Goal: Task Accomplishment & Management: Manage account settings

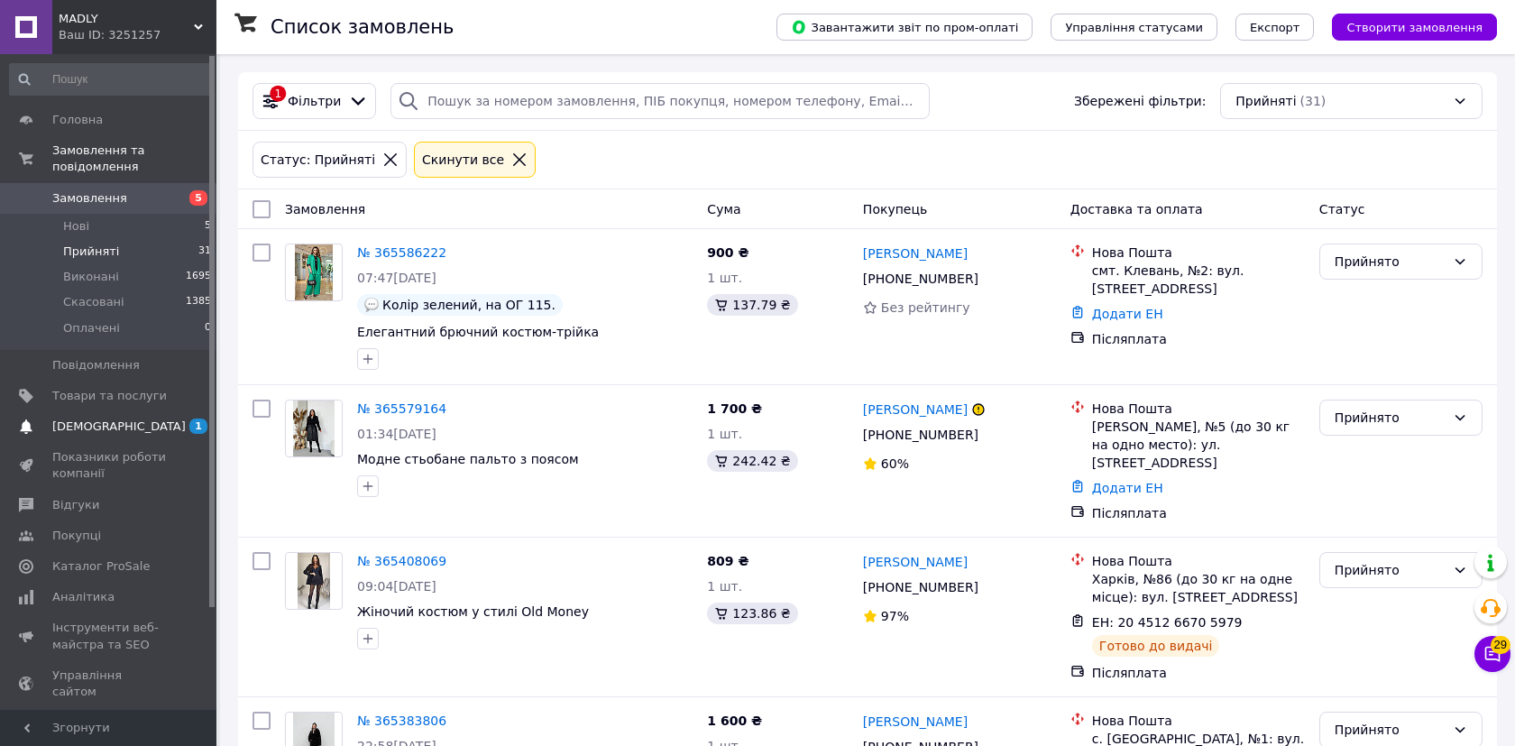
click at [114, 416] on link "[DEMOGRAPHIC_DATA] 1 0" at bounding box center [111, 426] width 222 height 31
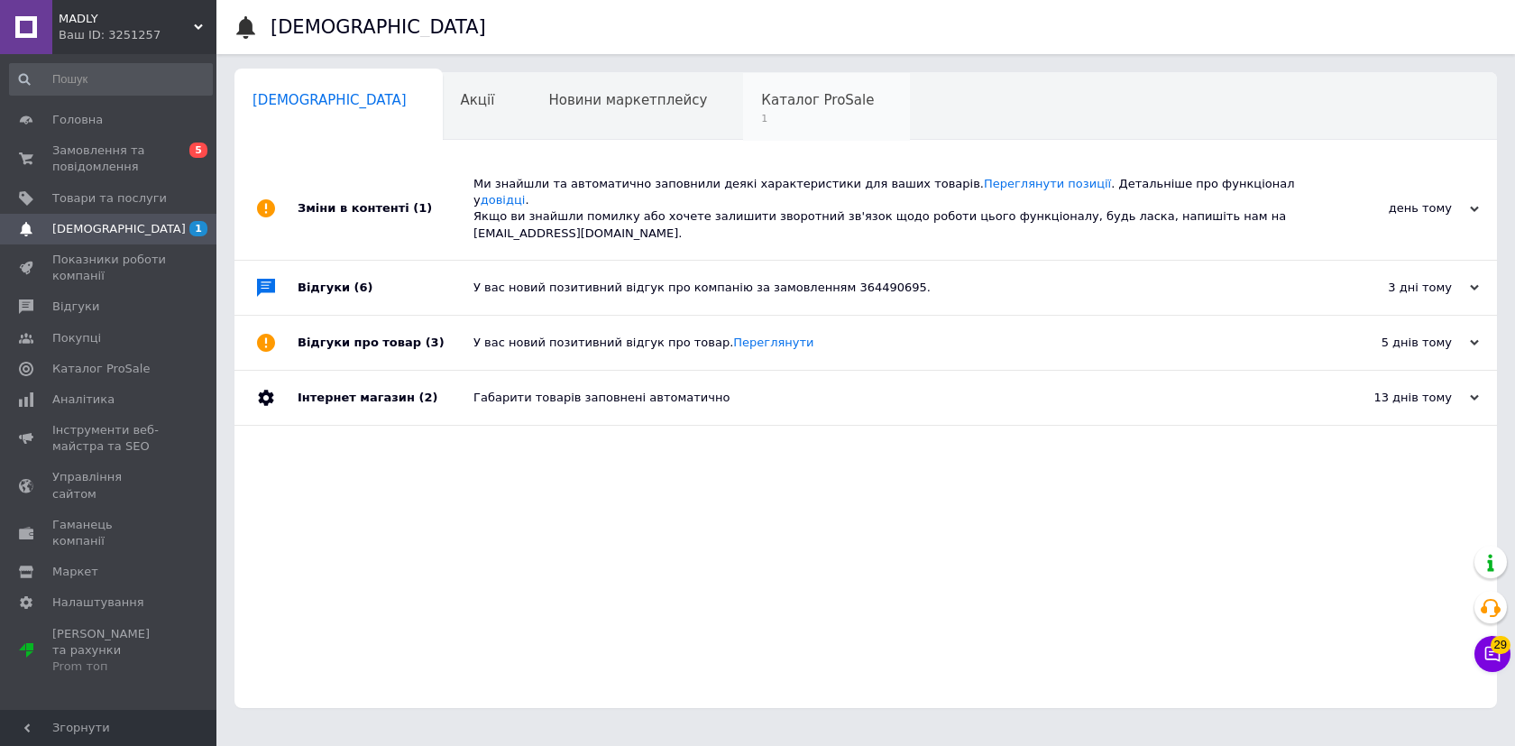
click at [743, 135] on div "Каталог ProSale 1" at bounding box center [826, 107] width 167 height 69
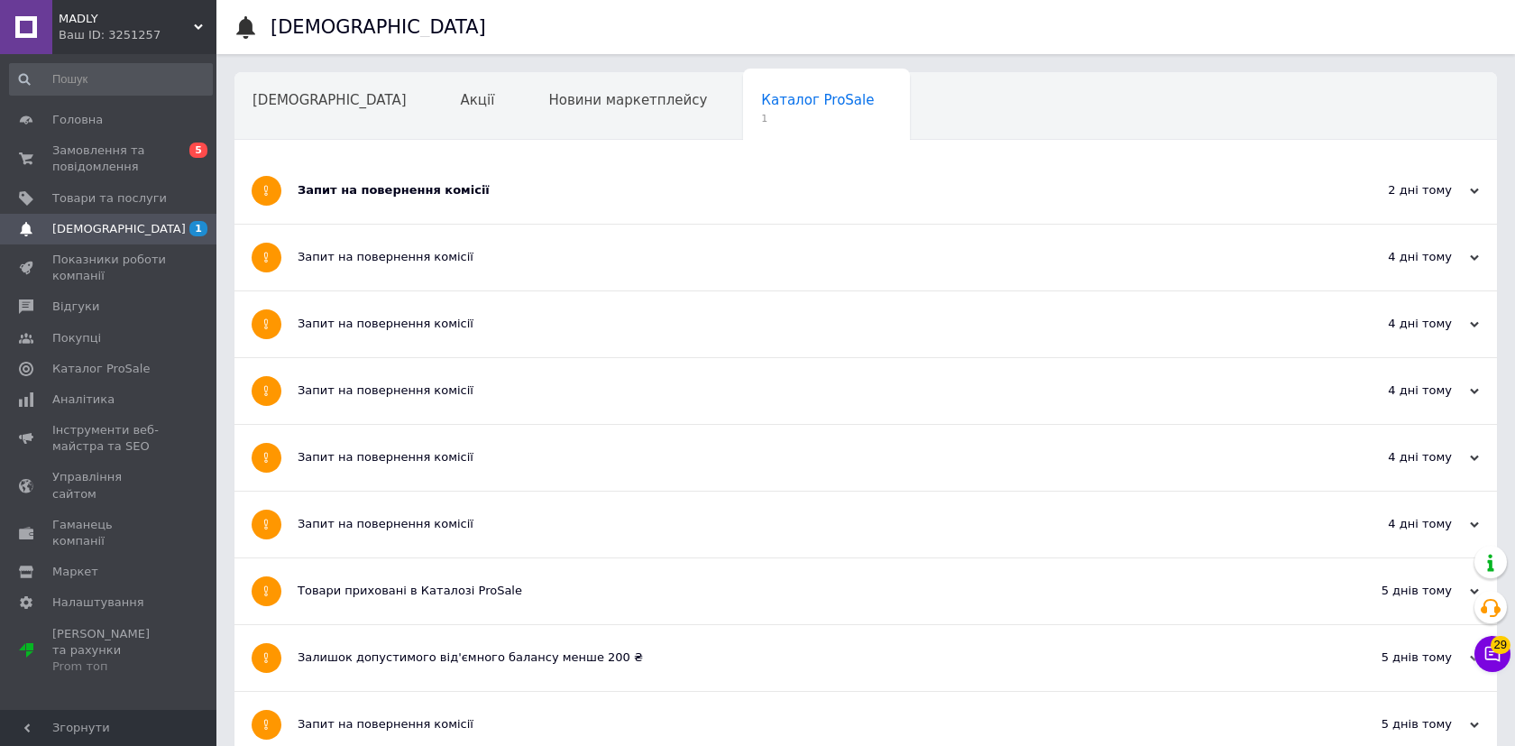
click at [432, 192] on div "Запит на повернення комісії" at bounding box center [798, 190] width 1001 height 16
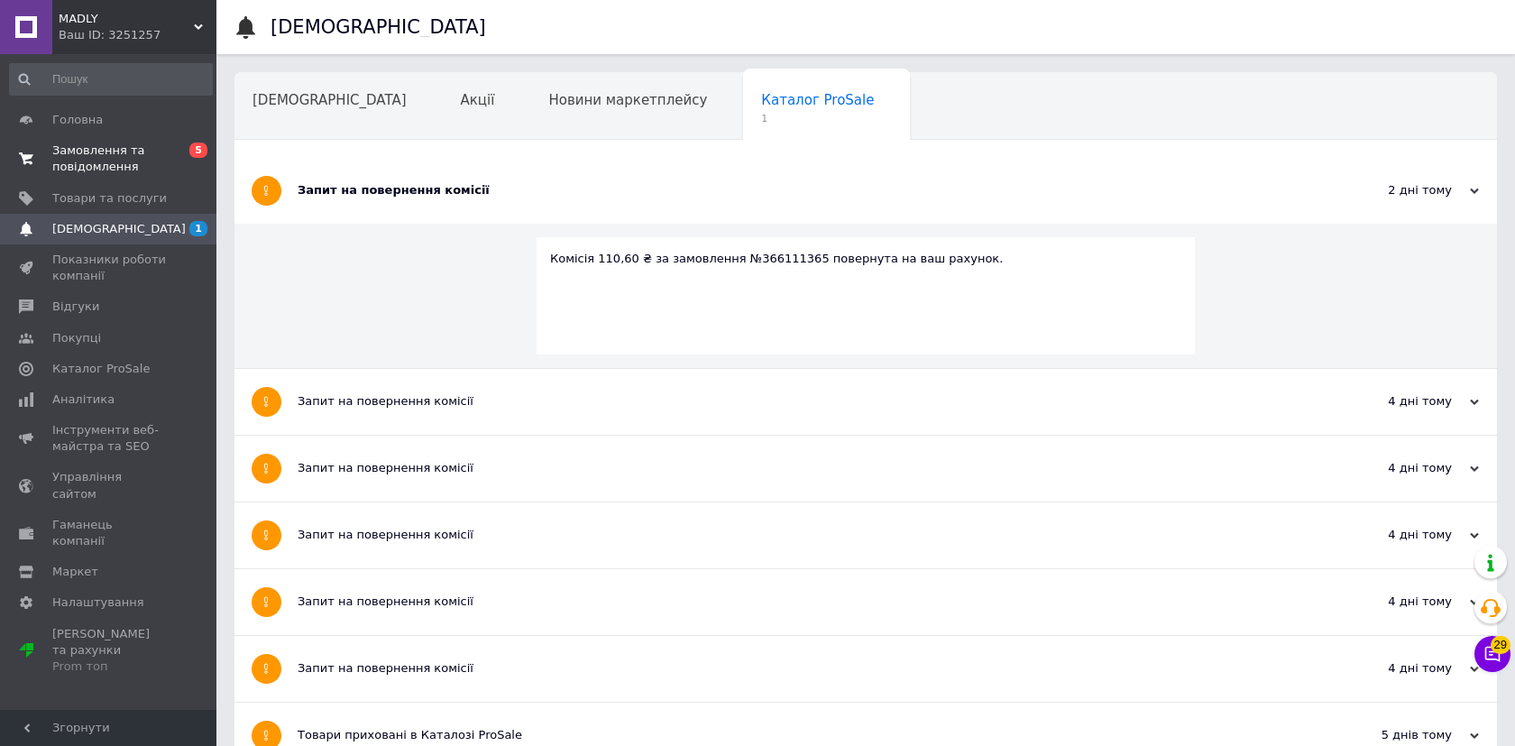
click at [137, 145] on span "Замовлення та повідомлення" at bounding box center [109, 158] width 115 height 32
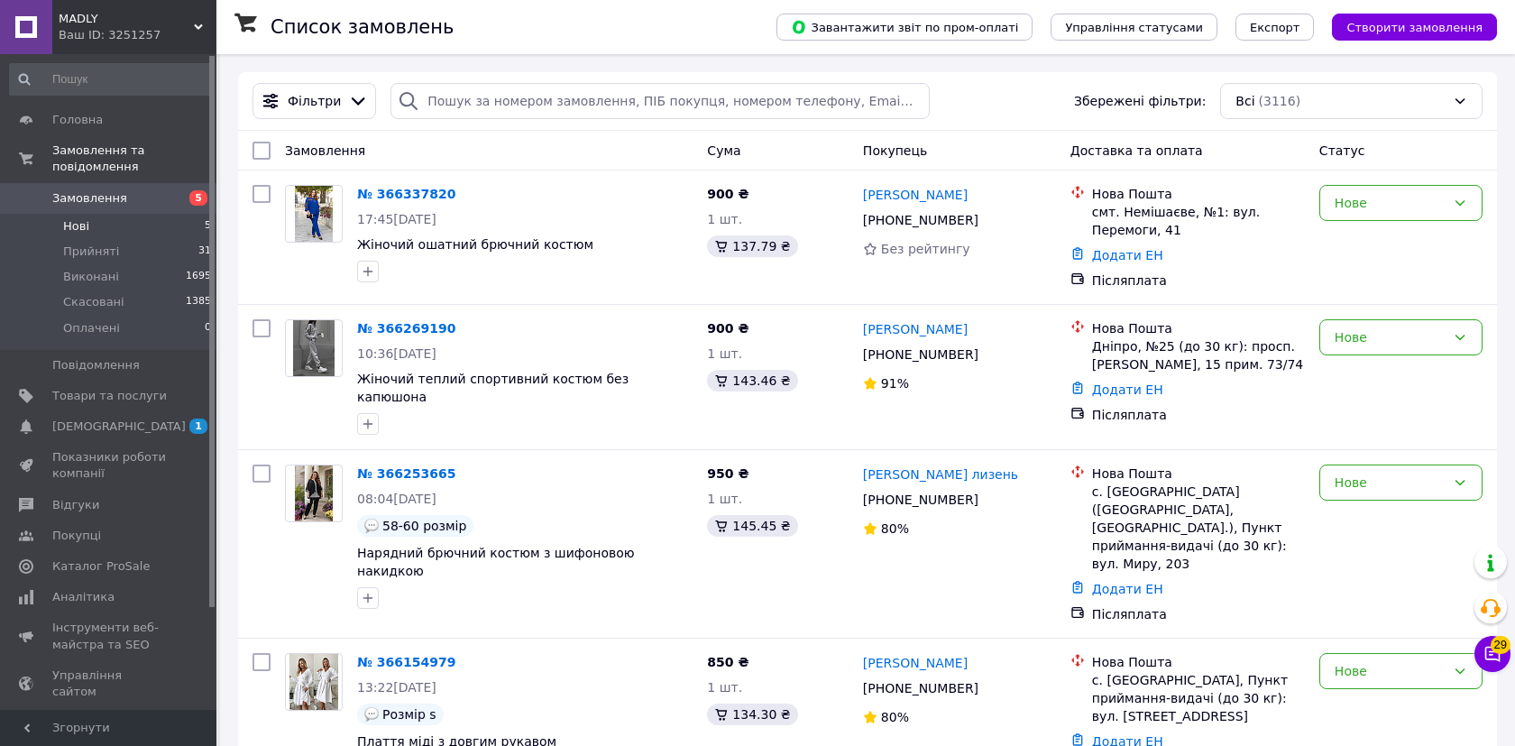
click at [126, 228] on li "Нові 5" at bounding box center [111, 226] width 222 height 25
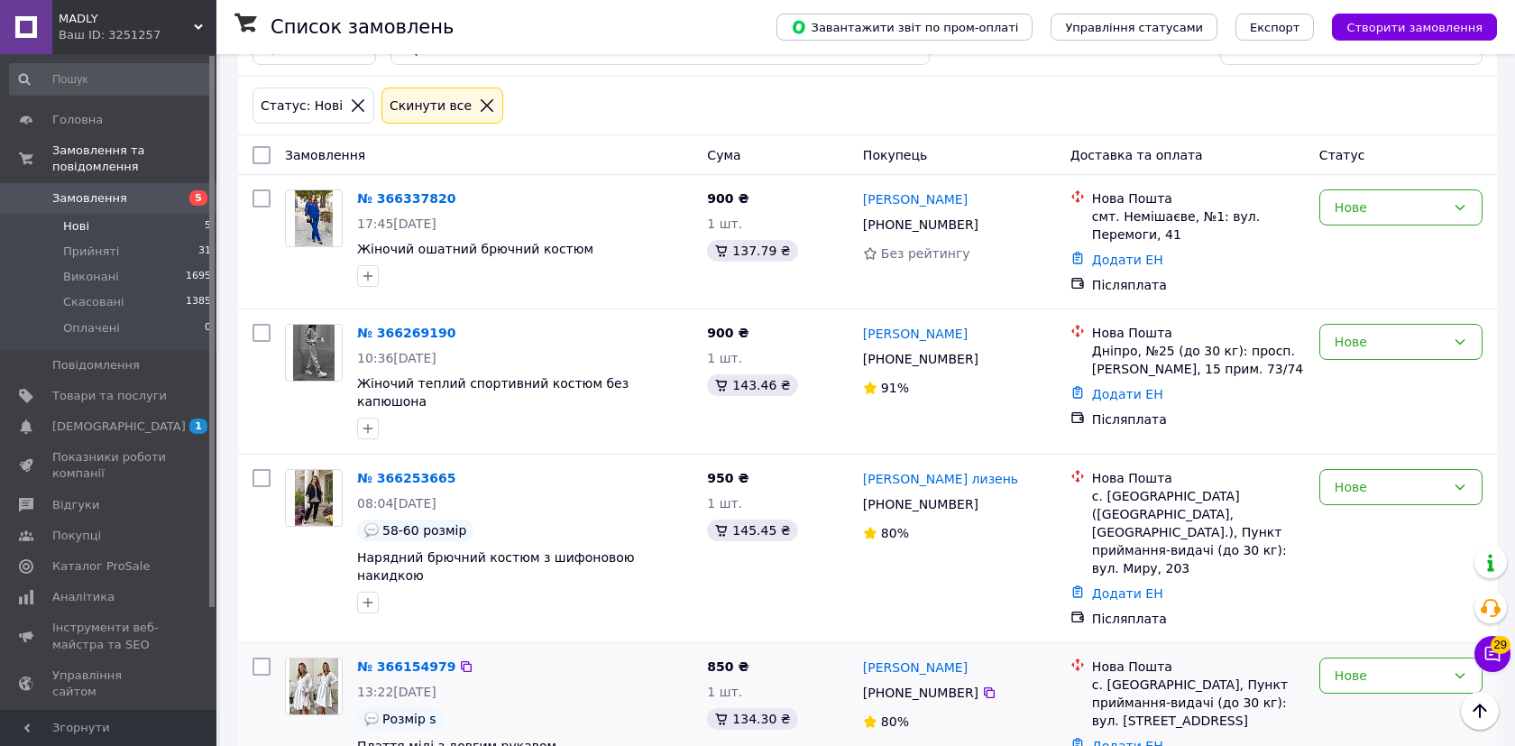
scroll to position [49, 0]
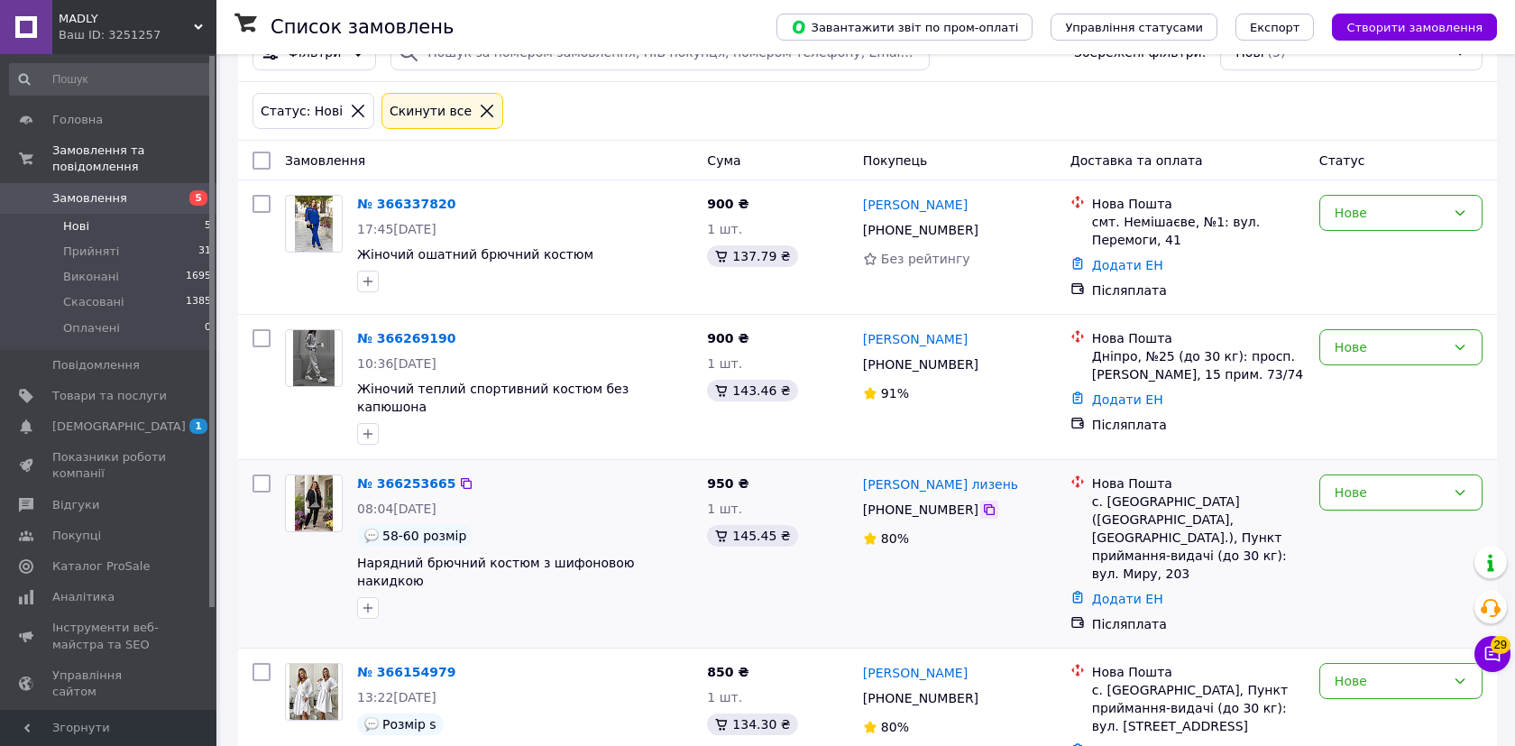
click at [987, 502] on icon at bounding box center [989, 509] width 14 height 14
click at [422, 476] on link "№ 366253665" at bounding box center [406, 483] width 98 height 14
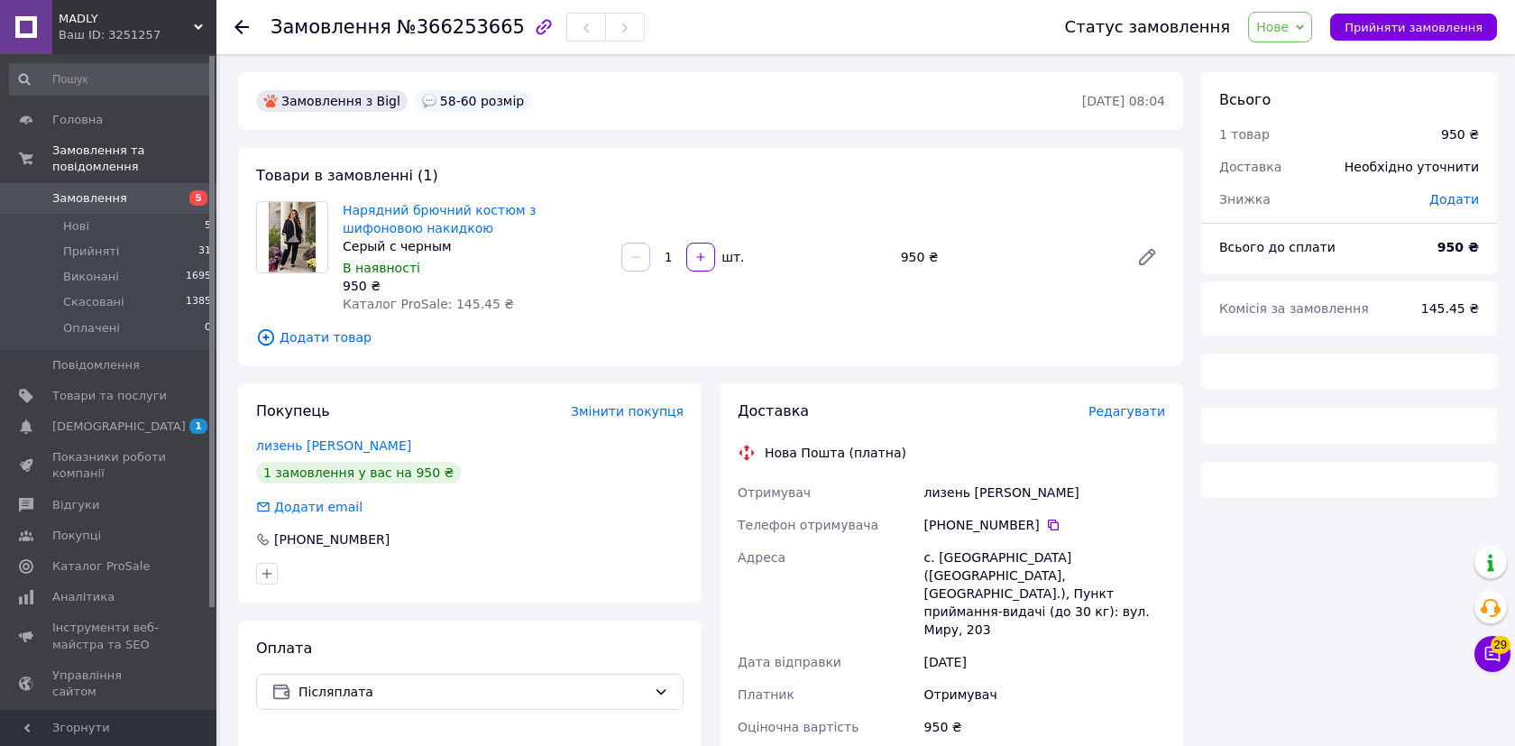
click at [442, 201] on span "Нарядний брючний костюм з шифоновою накидкою" at bounding box center [475, 219] width 264 height 36
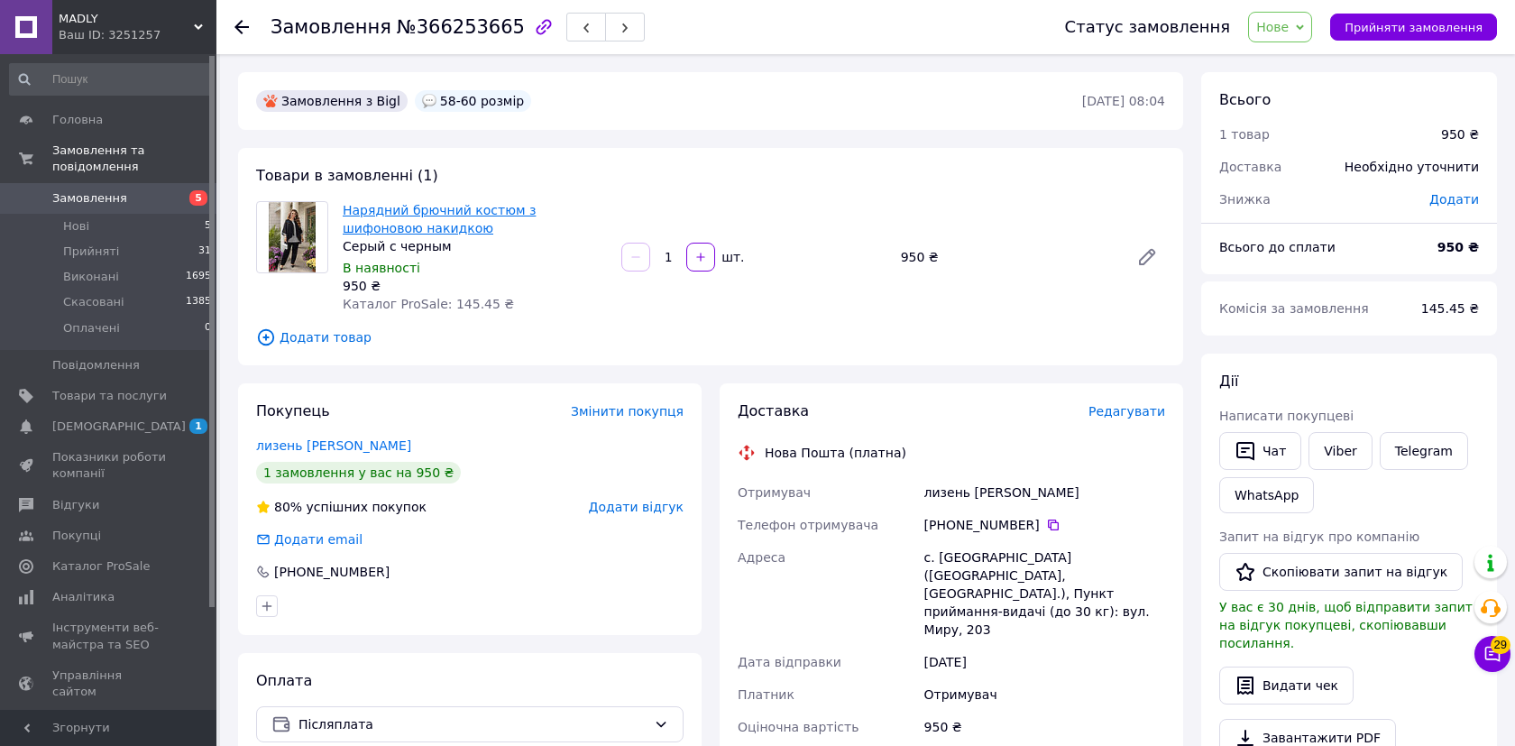
click at [445, 209] on link "Нарядний брючний костюм з шифоновою накидкою" at bounding box center [439, 219] width 193 height 32
click at [127, 243] on li "Прийняті 31" at bounding box center [111, 251] width 222 height 25
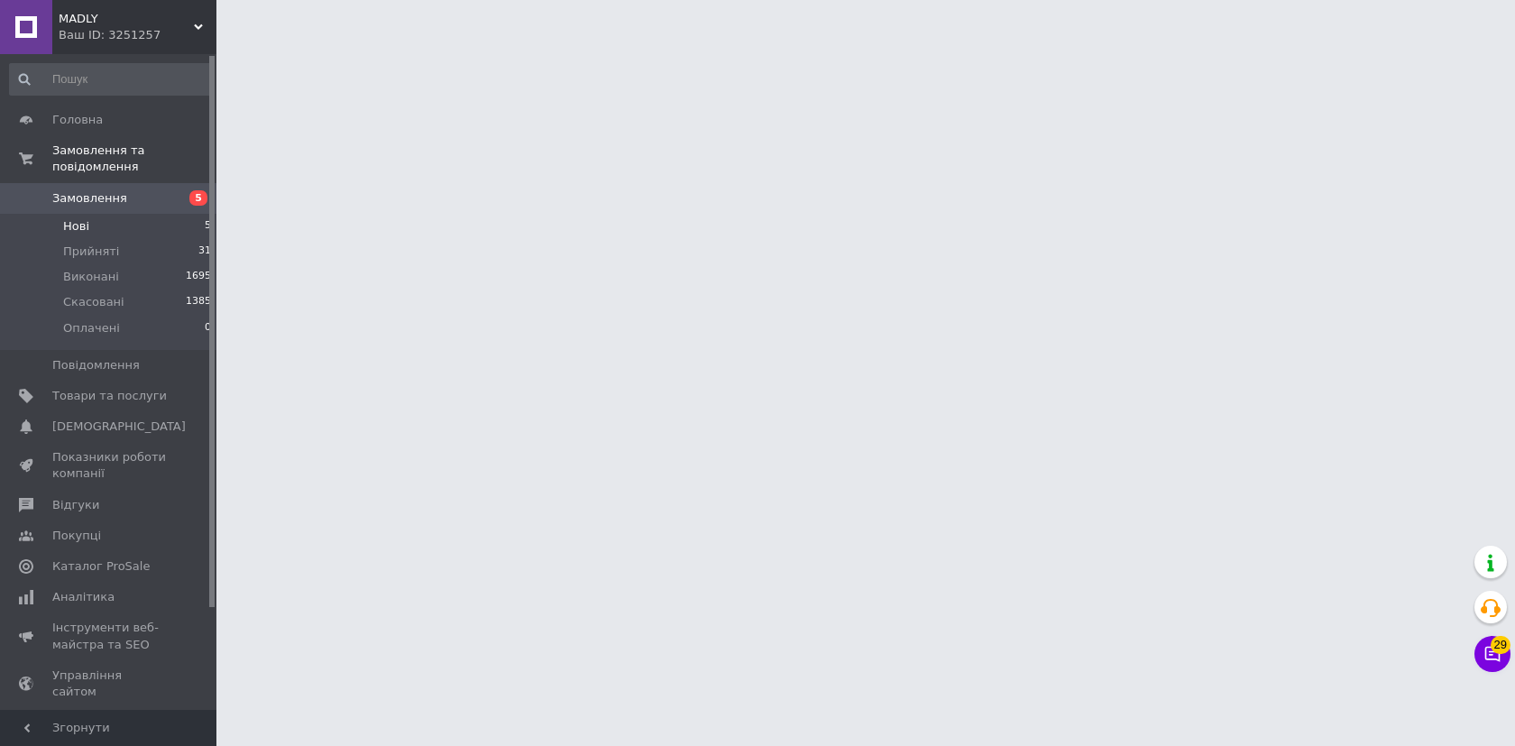
click at [134, 225] on li "Нові 5" at bounding box center [111, 226] width 222 height 25
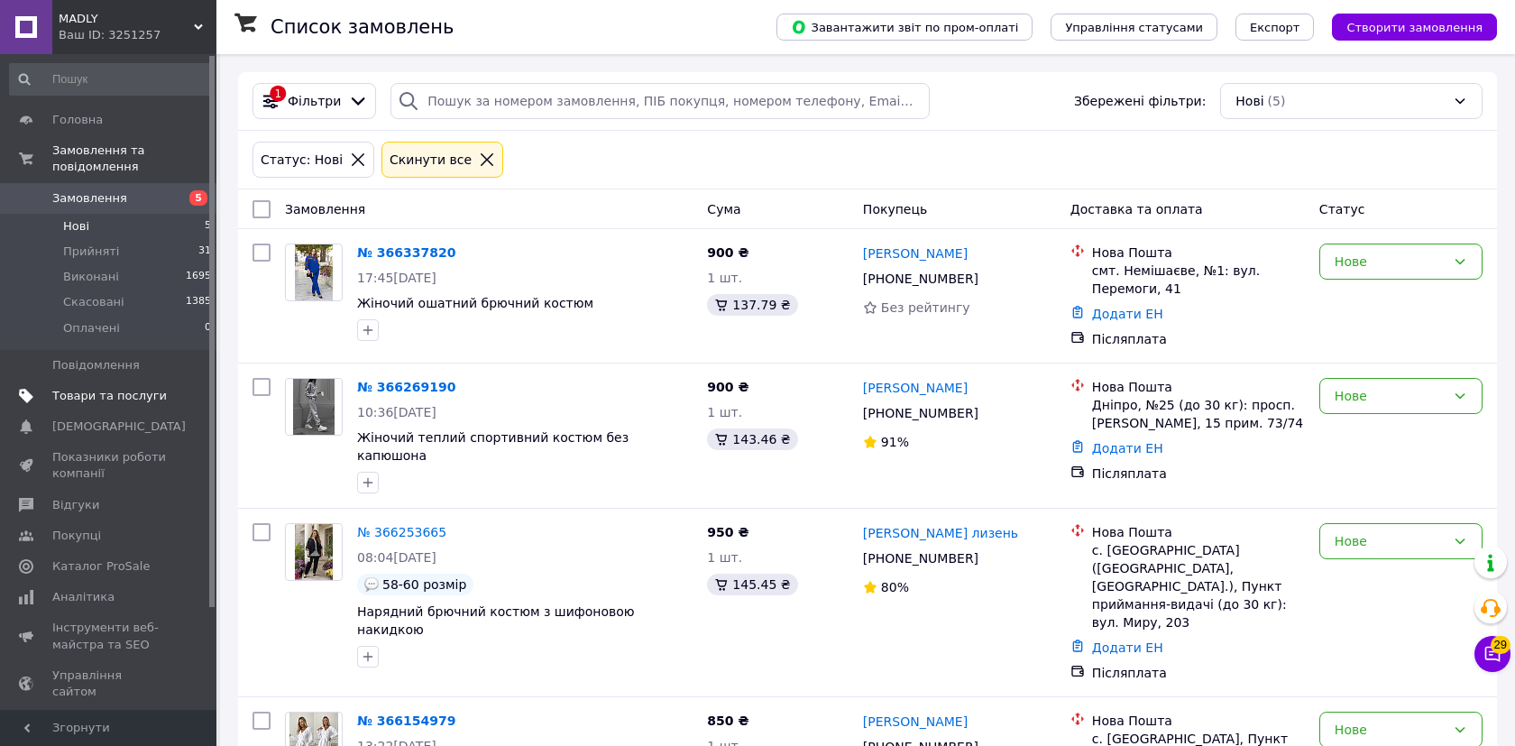
click at [114, 408] on link "Товари та послуги" at bounding box center [111, 396] width 222 height 31
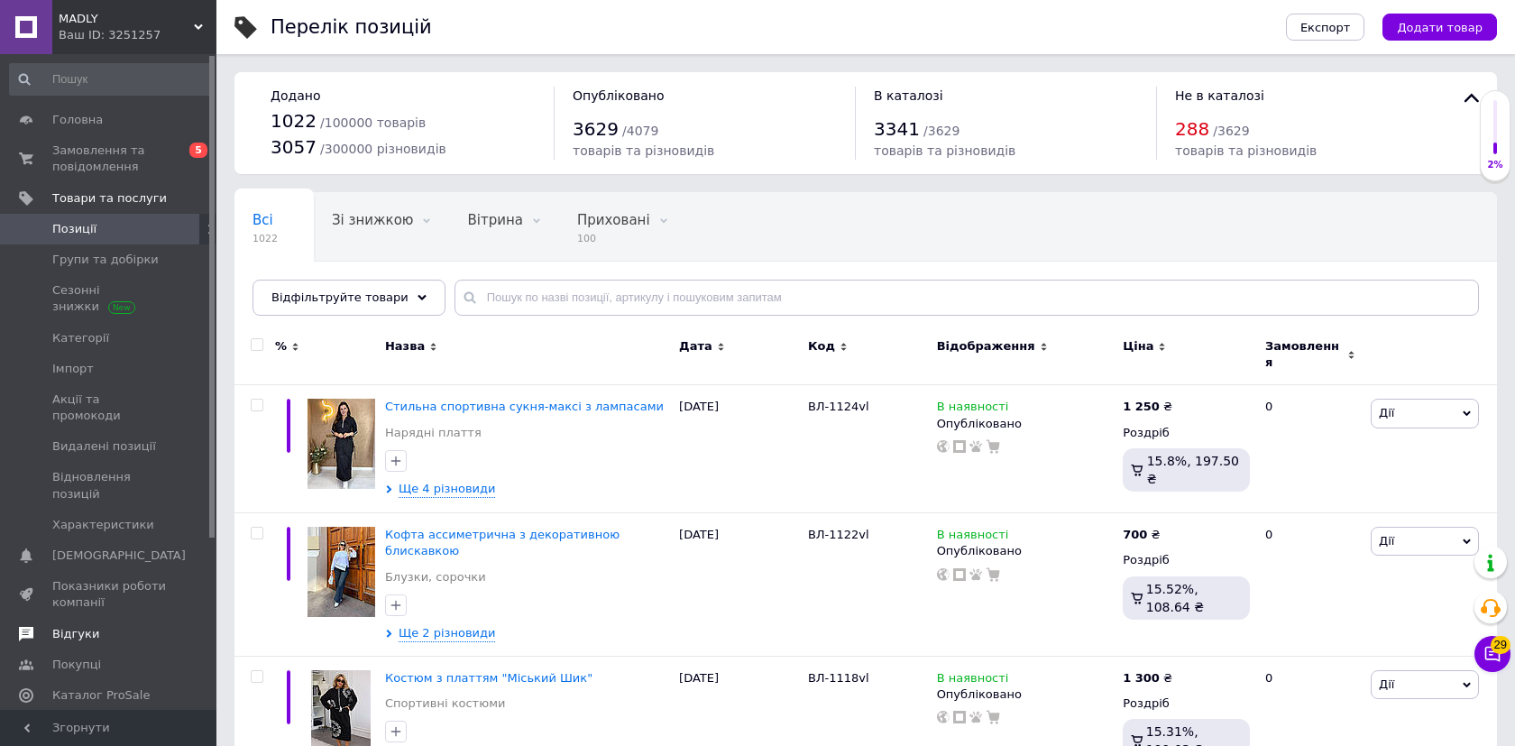
click at [104, 626] on span "Відгуки" at bounding box center [109, 634] width 115 height 16
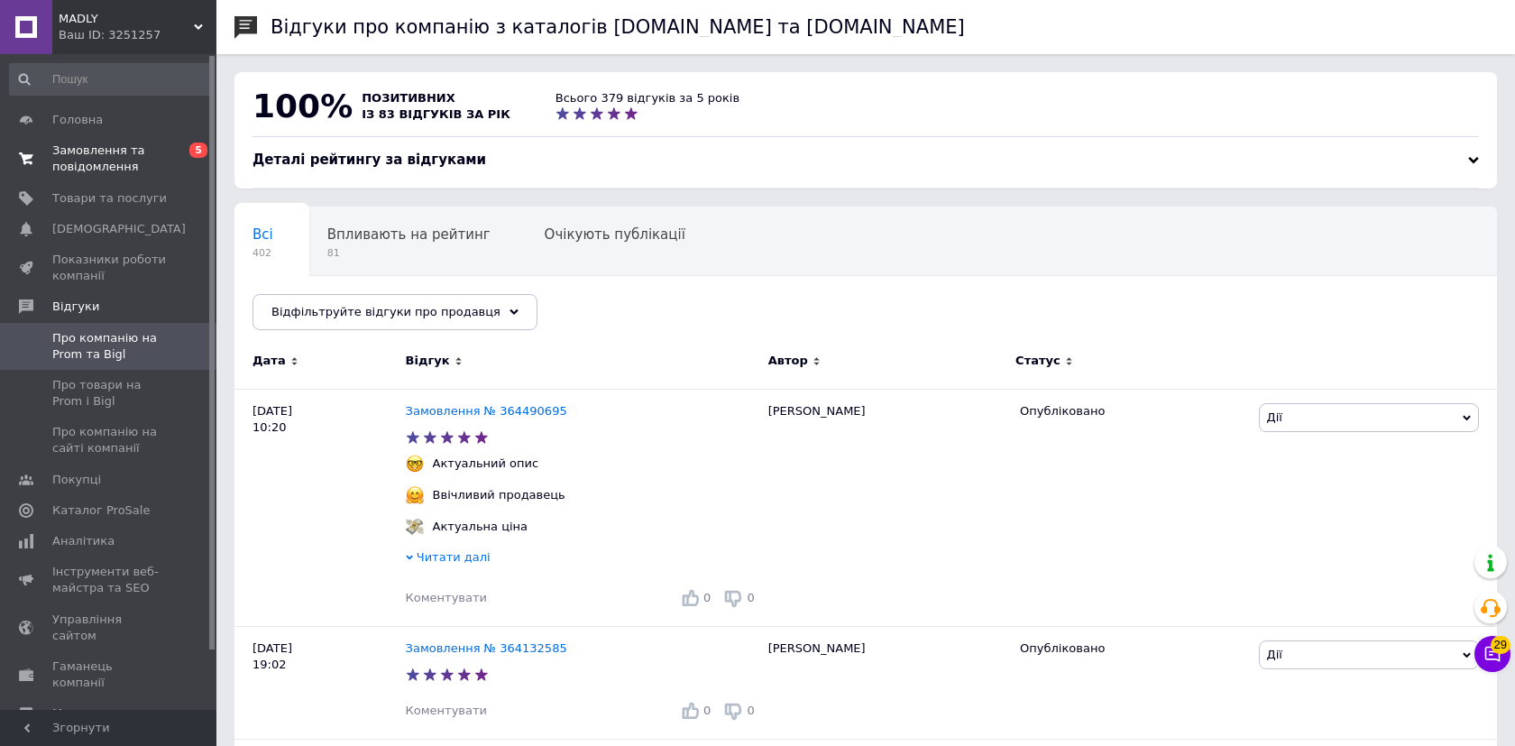
click at [125, 164] on span "Замовлення та повідомлення" at bounding box center [109, 158] width 115 height 32
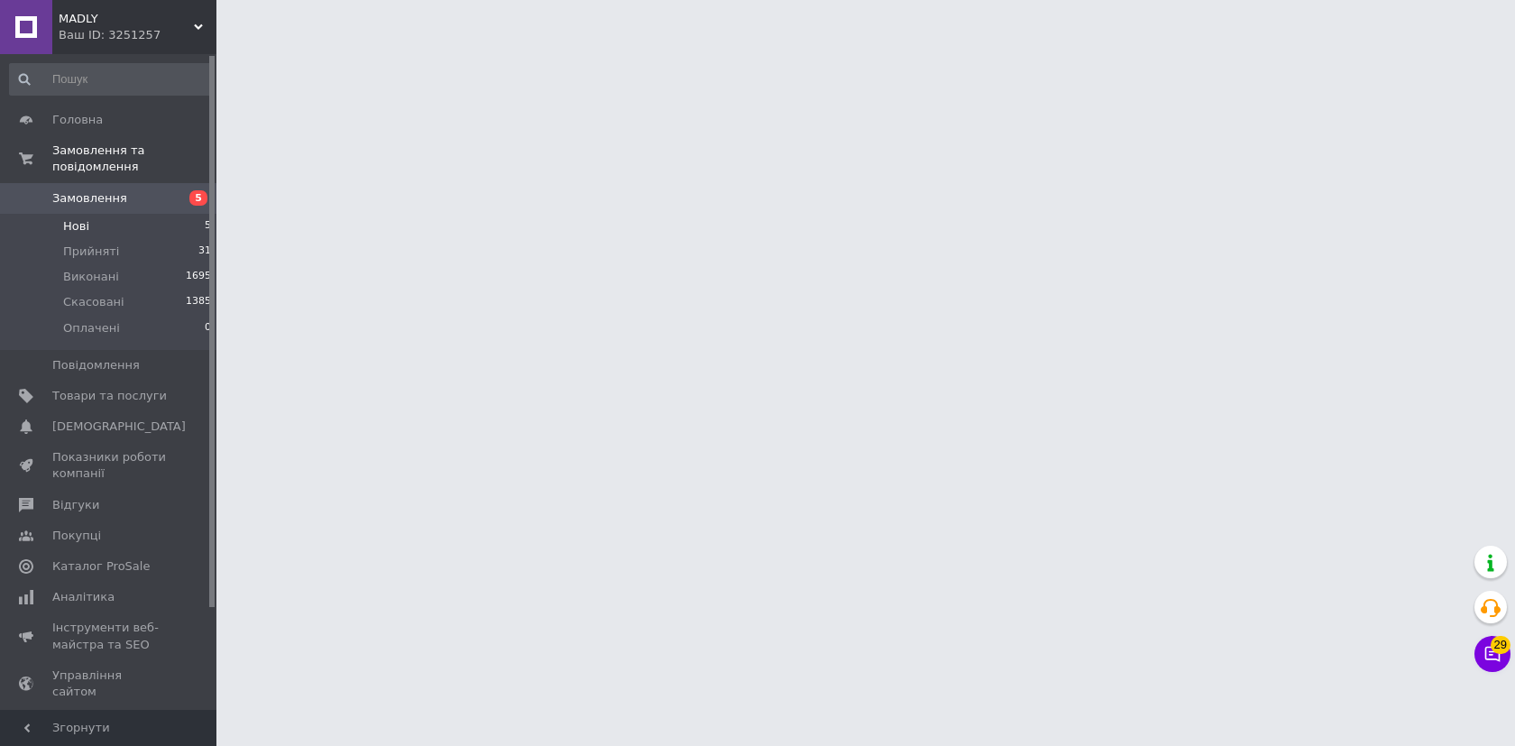
click at [124, 227] on li "Нові 5" at bounding box center [111, 226] width 222 height 25
